Goal: Information Seeking & Learning: Learn about a topic

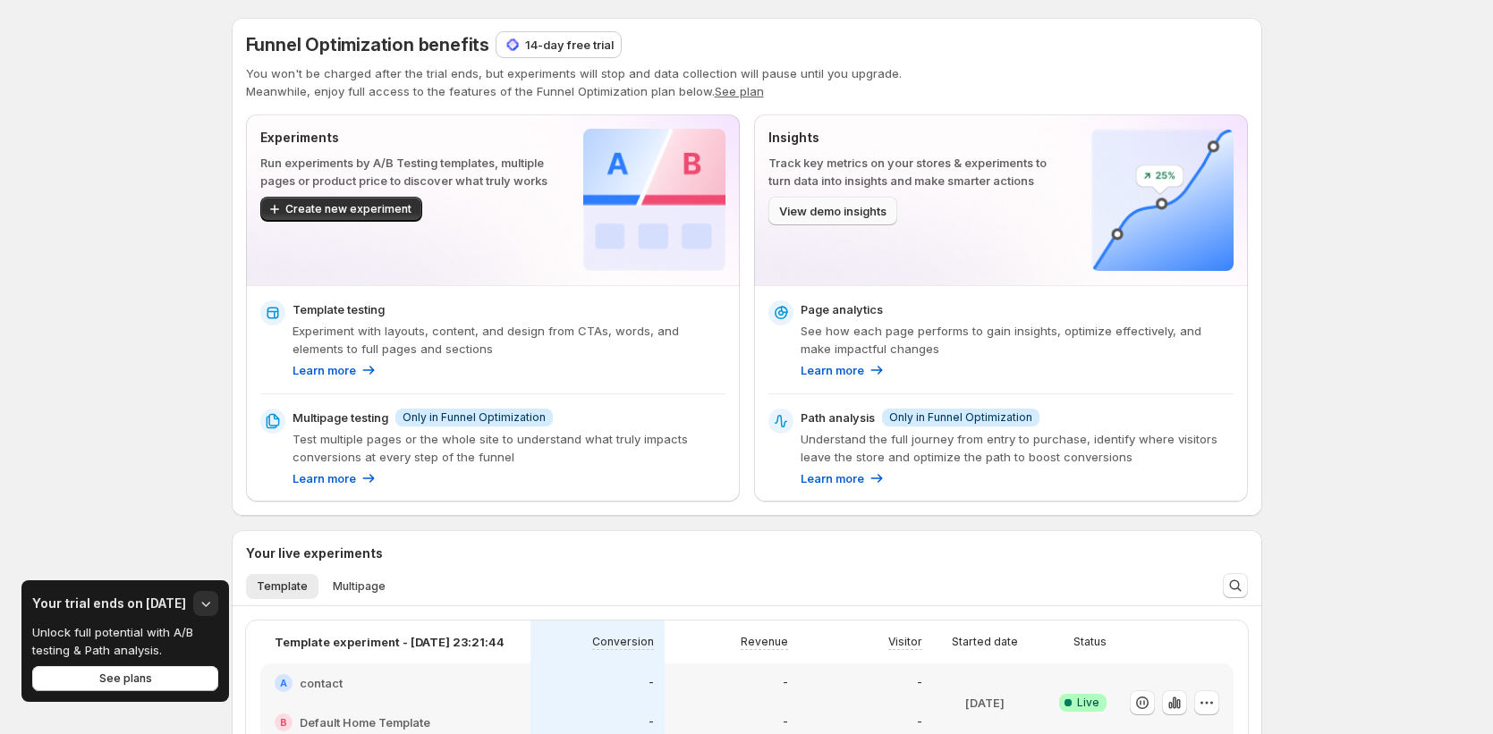
click at [856, 220] on button "View demo insights" at bounding box center [832, 211] width 129 height 29
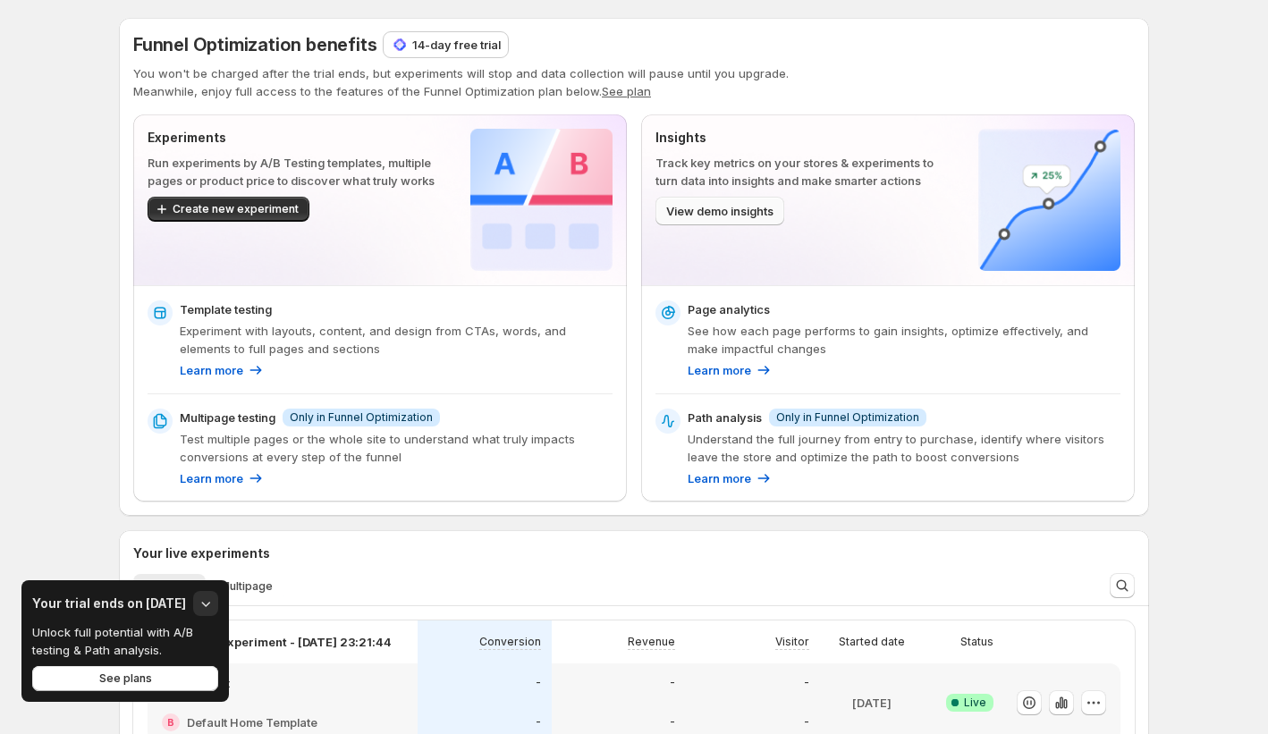
click at [753, 216] on button "View demo insights" at bounding box center [720, 211] width 129 height 29
